Goal: Task Accomplishment & Management: Manage account settings

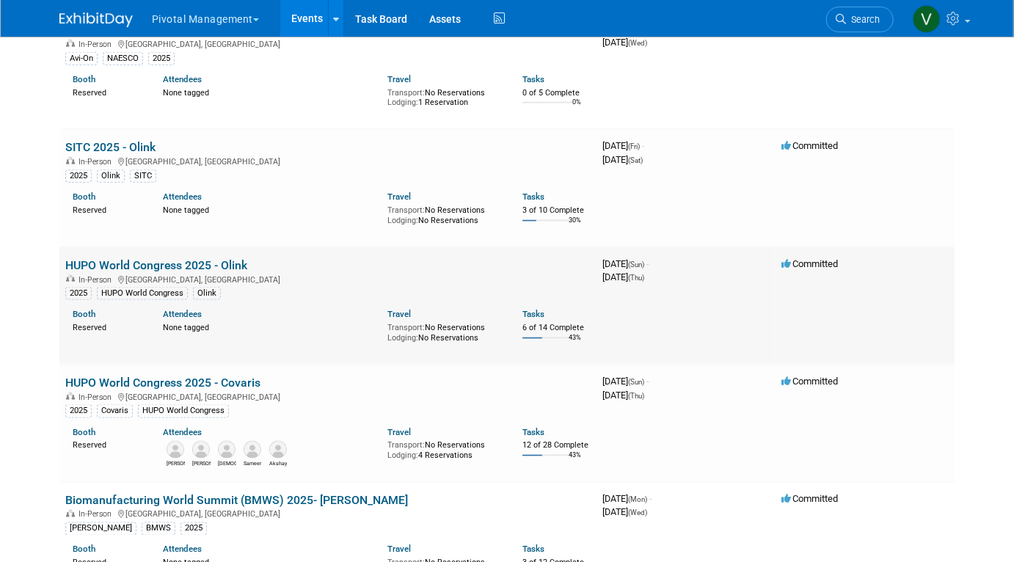
click at [208, 272] on link "HUPO World Congress 2025 - Olink" at bounding box center [156, 265] width 182 height 14
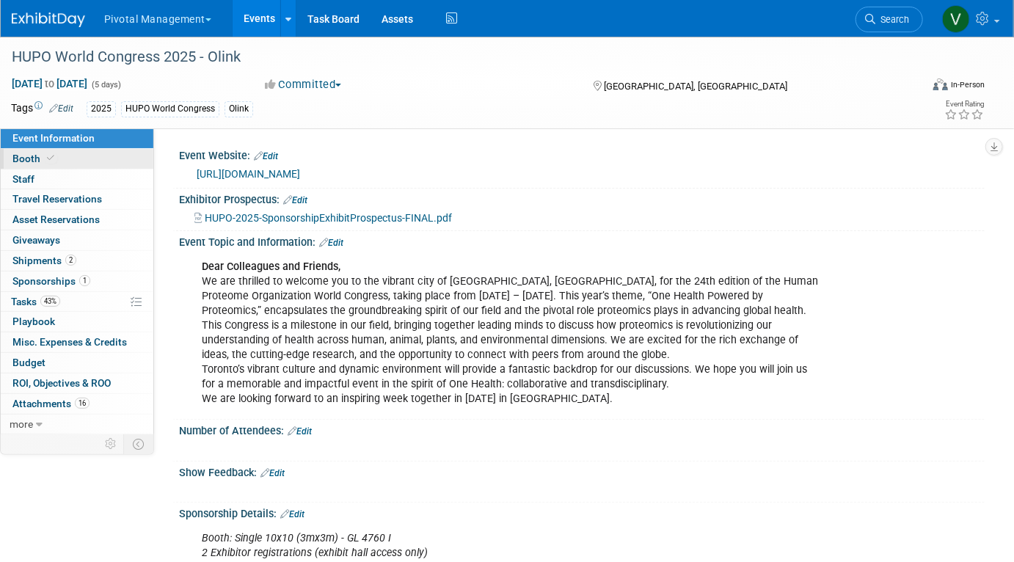
click at [91, 158] on link "Booth" at bounding box center [77, 159] width 153 height 20
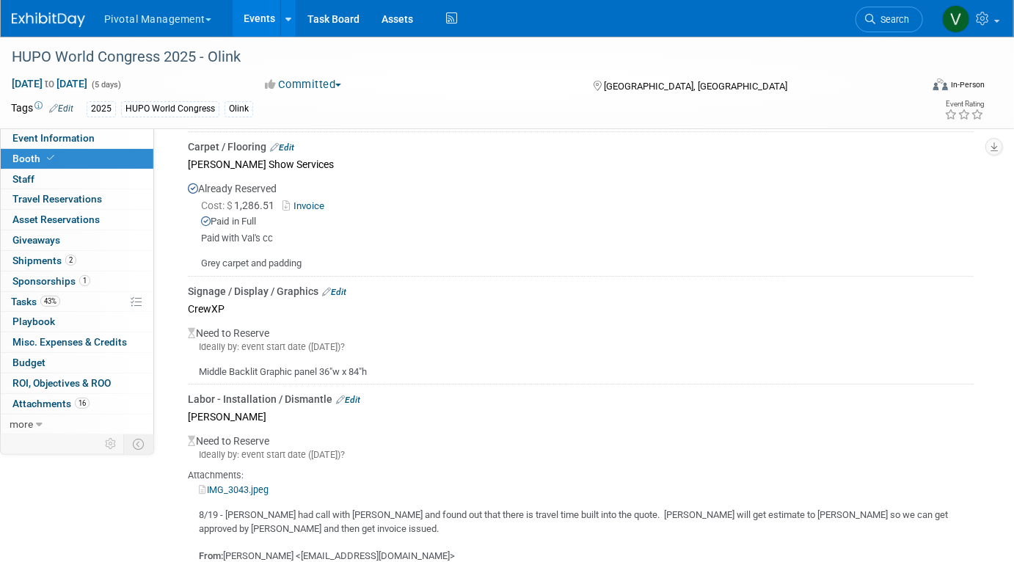
scroll to position [2024, 0]
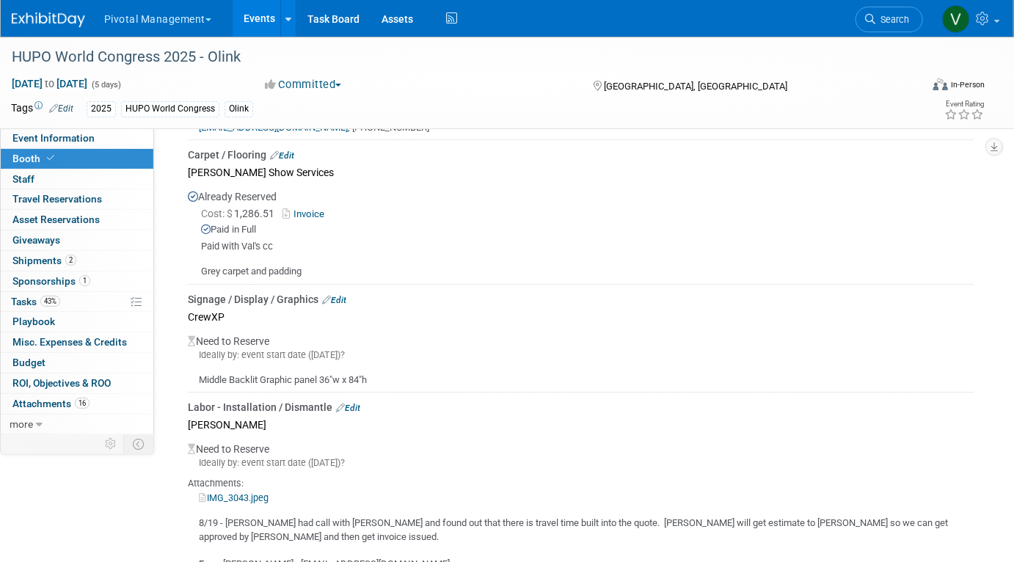
click at [288, 150] on link "Edit" at bounding box center [282, 155] width 24 height 10
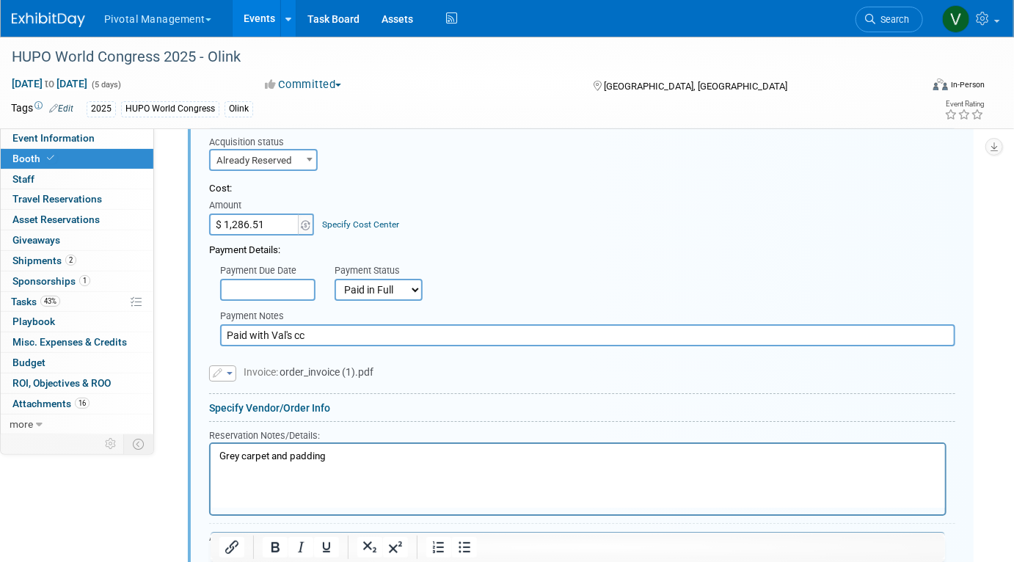
scroll to position [2269, 0]
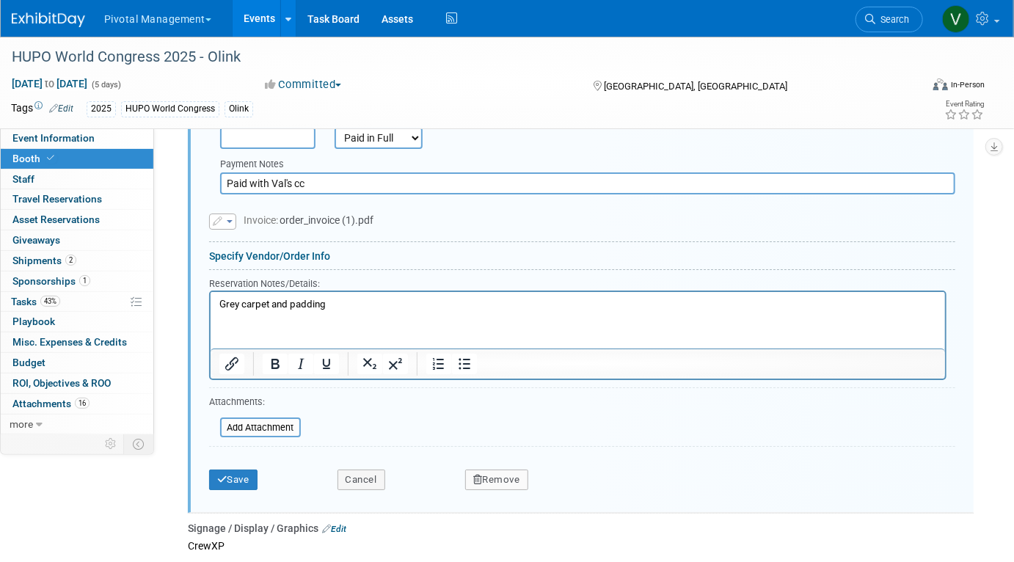
click at [370, 301] on p "Grey carpet and padding" at bounding box center [577, 304] width 717 height 14
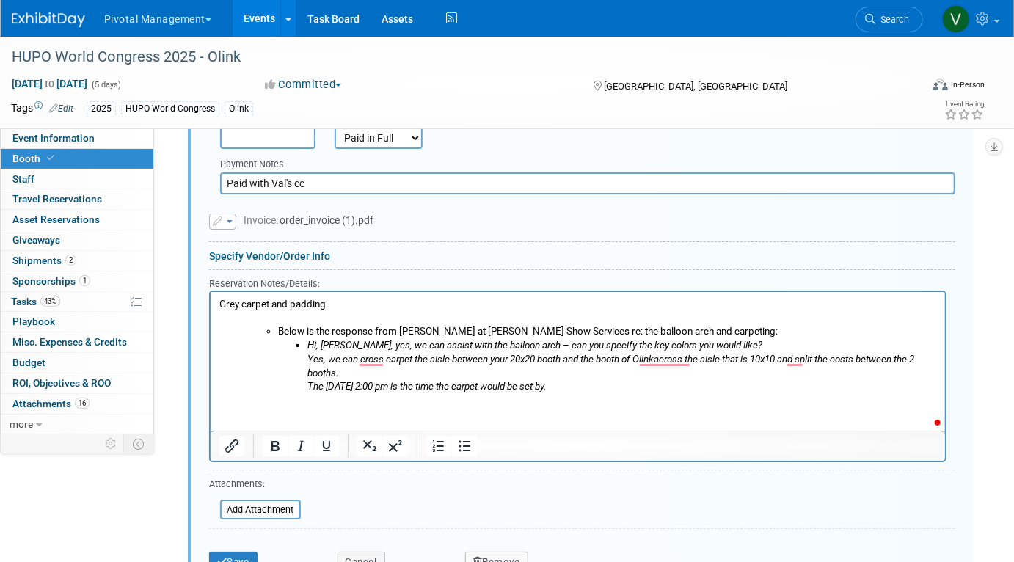
click at [279, 329] on li "Below is the response from Elaine at Robinson Show Services re: the balloon arc…" at bounding box center [606, 331] width 659 height 14
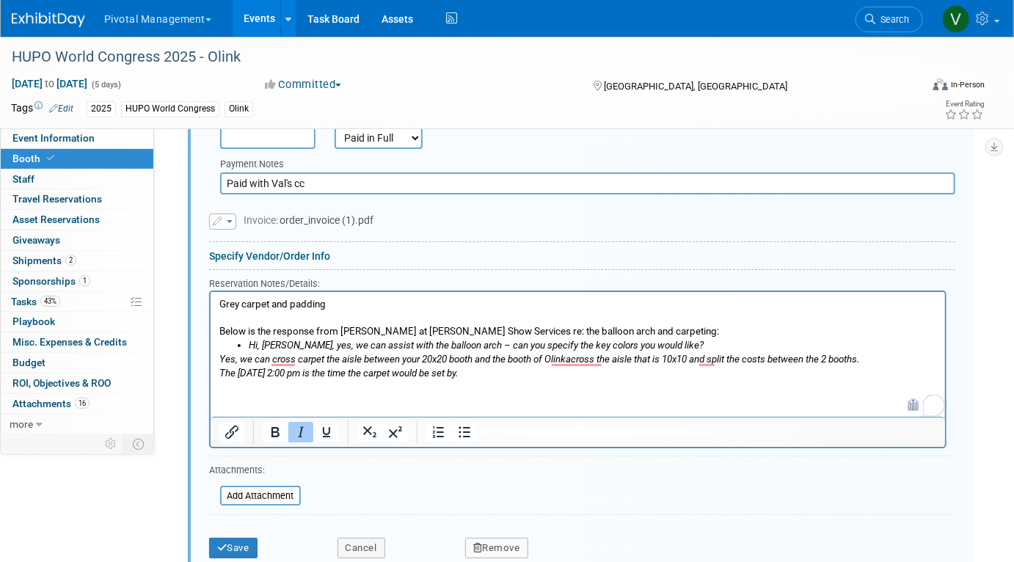
click at [221, 353] on icon "Yes, we can cross carpet the aisle between your 20x20 booth and the booth of Ol…" at bounding box center [539, 358] width 640 height 11
click at [221, 357] on icon "Yes, we can cross carpet the aisle between your 20x20 booth and the booth of Ol…" at bounding box center [539, 358] width 640 height 11
click at [216, 359] on html "Grey carpet and padding Below is the response from Elaine at Robinson Show Serv…" at bounding box center [577, 335] width 734 height 88
click at [218, 356] on body "Grey carpet and padding Below is the response from Elaine at Robinson Show Serv…" at bounding box center [577, 338] width 719 height 82
click at [219, 368] on icon "The Saturday, November 8, 2025, 2:00 pm is the time the carpet would be set by." at bounding box center [338, 372] width 238 height 11
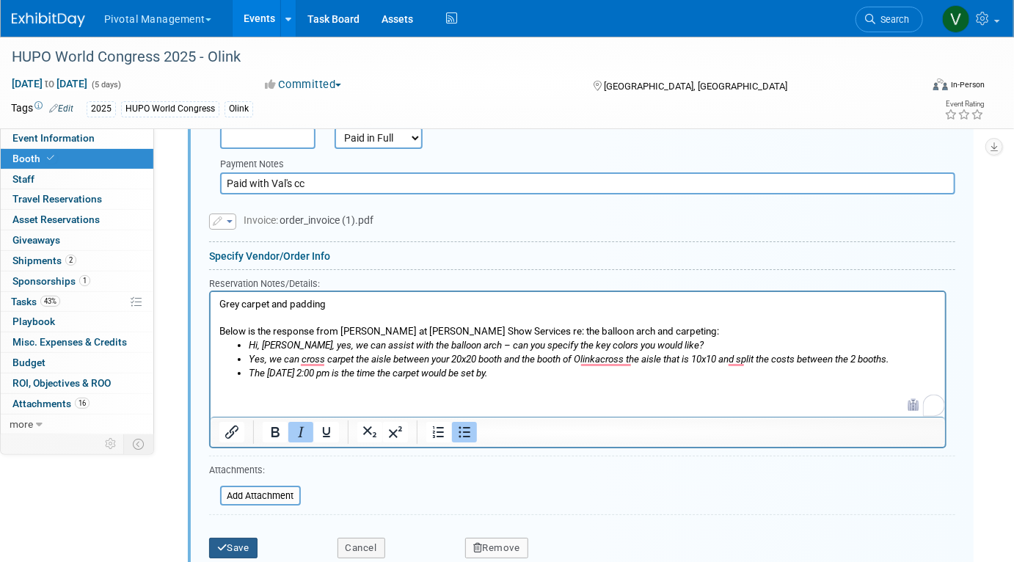
click at [232, 543] on button "Save" at bounding box center [233, 548] width 48 height 21
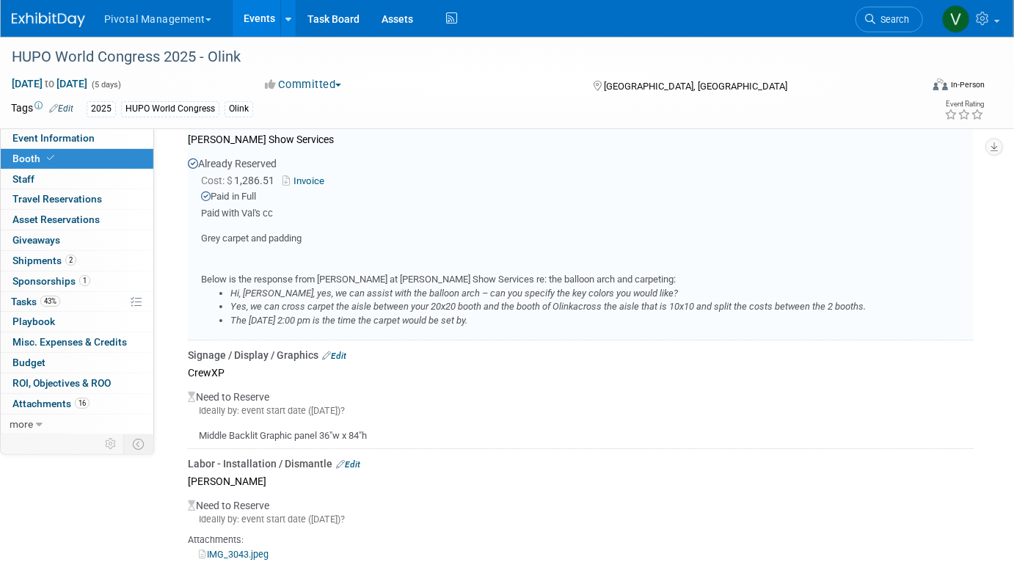
scroll to position [1991, 0]
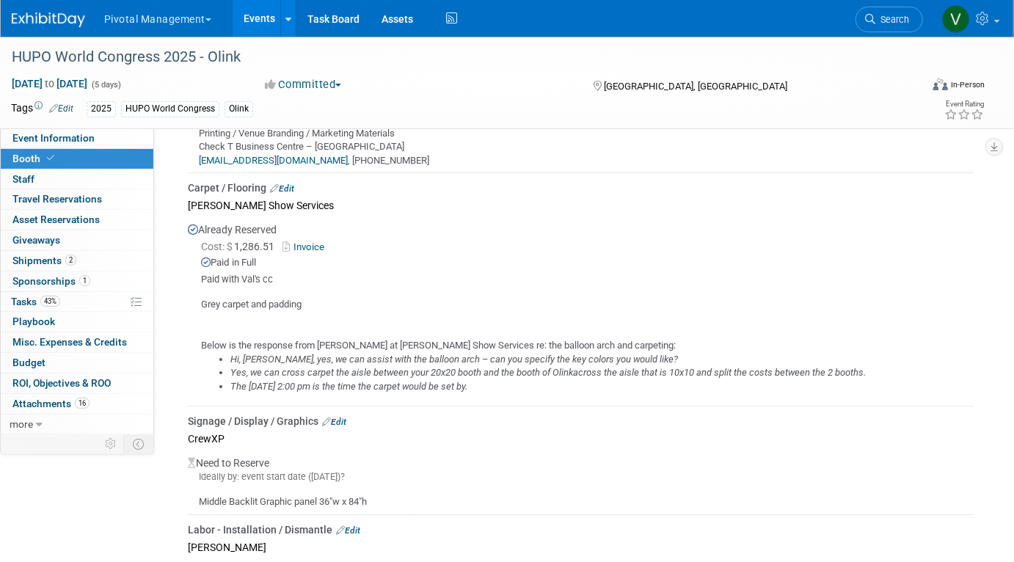
click at [262, 10] on link "Events" at bounding box center [259, 18] width 54 height 37
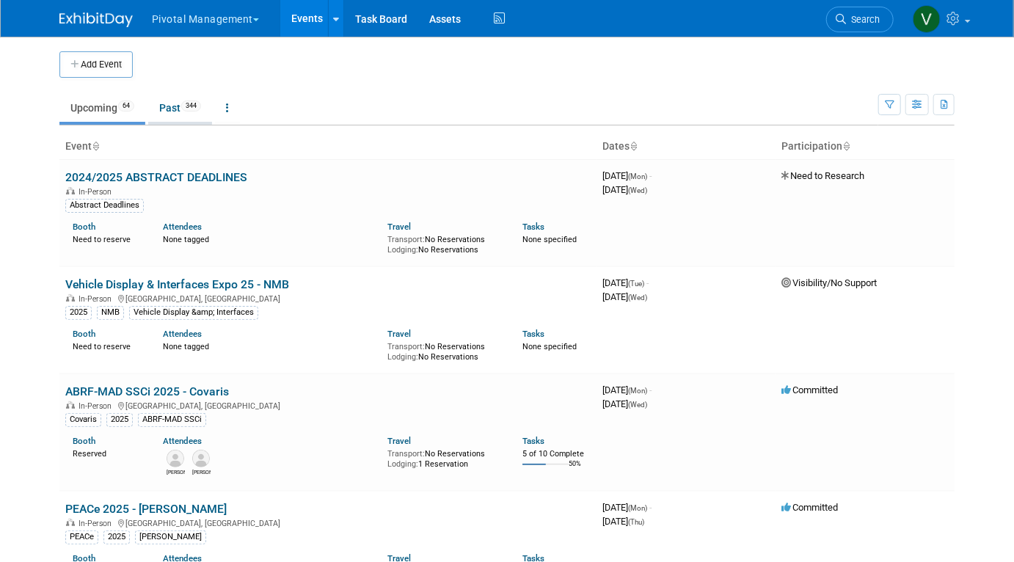
click at [181, 106] on link "Past 344" at bounding box center [180, 108] width 64 height 28
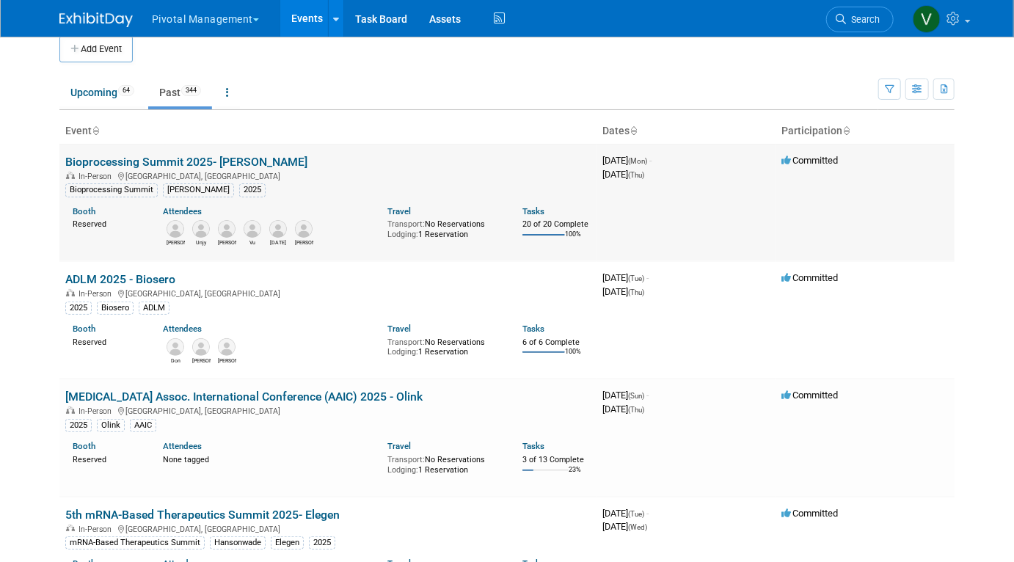
scroll to position [1, 0]
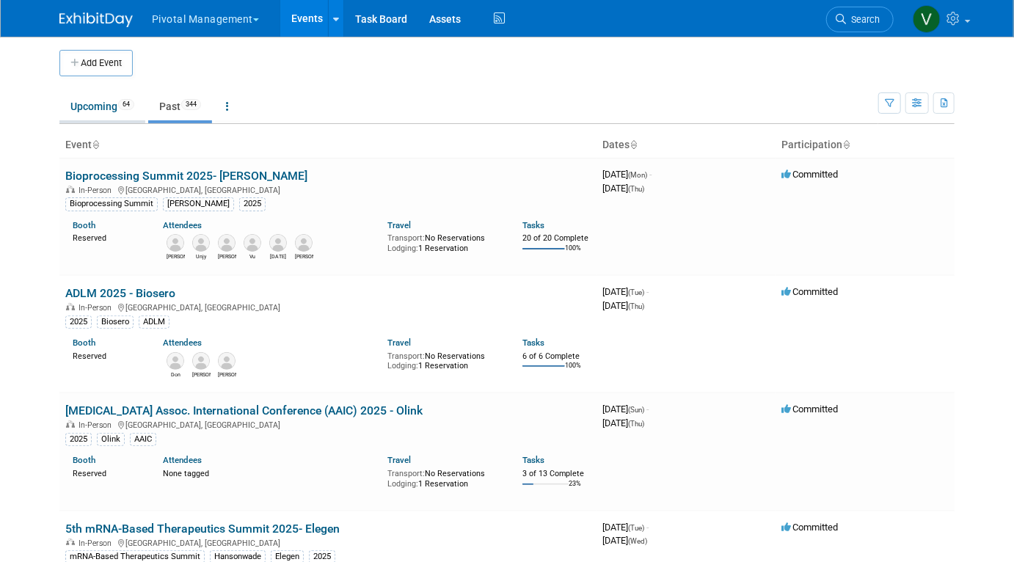
click at [108, 102] on link "Upcoming 64" at bounding box center [102, 106] width 86 height 28
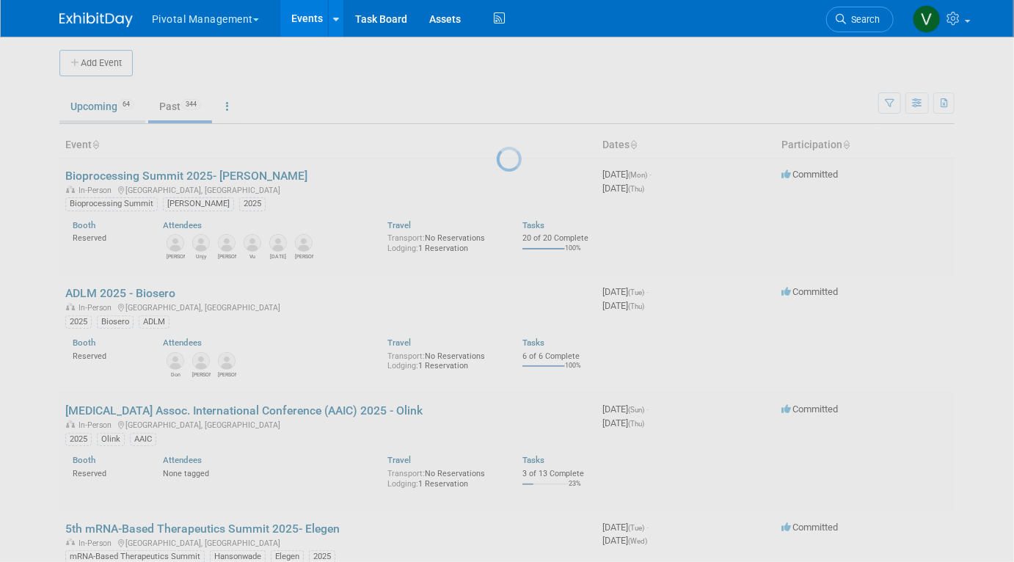
click at [108, 102] on body "Pivotal Management Choose Workspace: Pivotal Management Watchmaker Genomics Eve…" at bounding box center [507, 280] width 1014 height 562
